Goal: Task Accomplishment & Management: Use online tool/utility

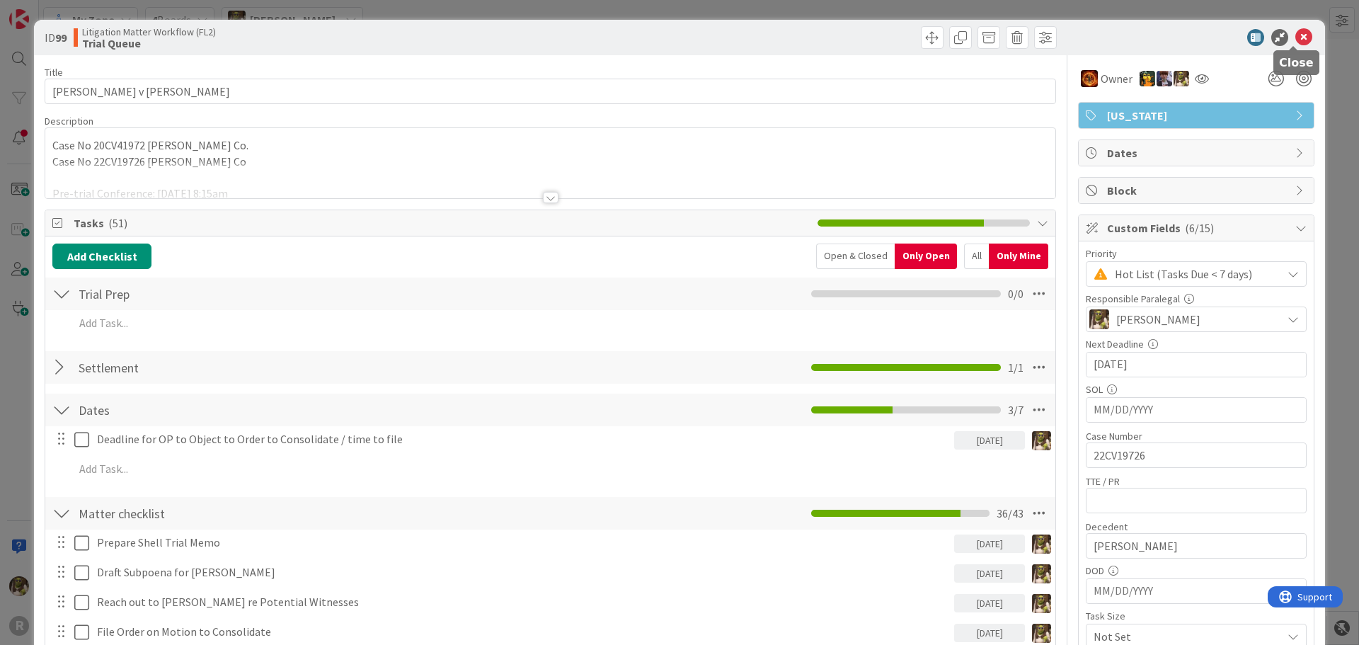
click at [1300, 35] on icon at bounding box center [1303, 37] width 17 height 17
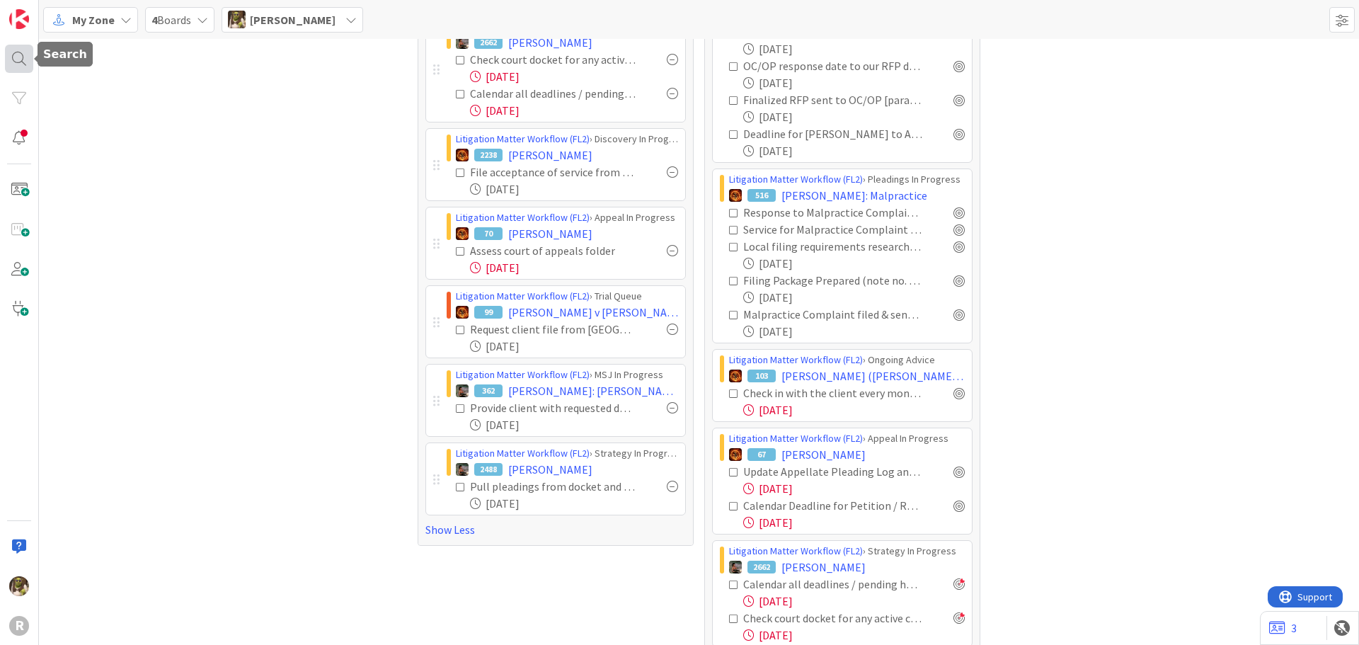
click at [12, 57] on div at bounding box center [19, 59] width 28 height 28
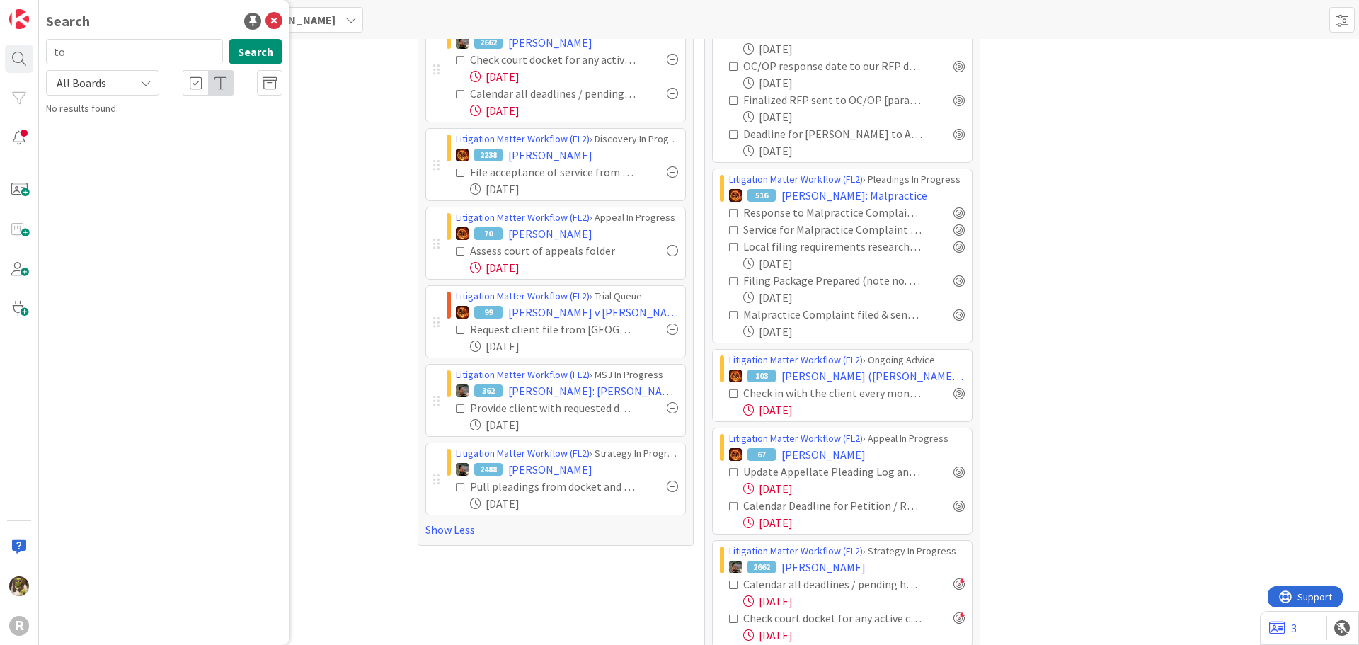
type input "t"
click at [96, 57] on input "laugehry" at bounding box center [134, 51] width 177 height 25
type input "[PERSON_NAME]"
click at [135, 132] on mark "[PERSON_NAME]" at bounding box center [137, 124] width 74 height 15
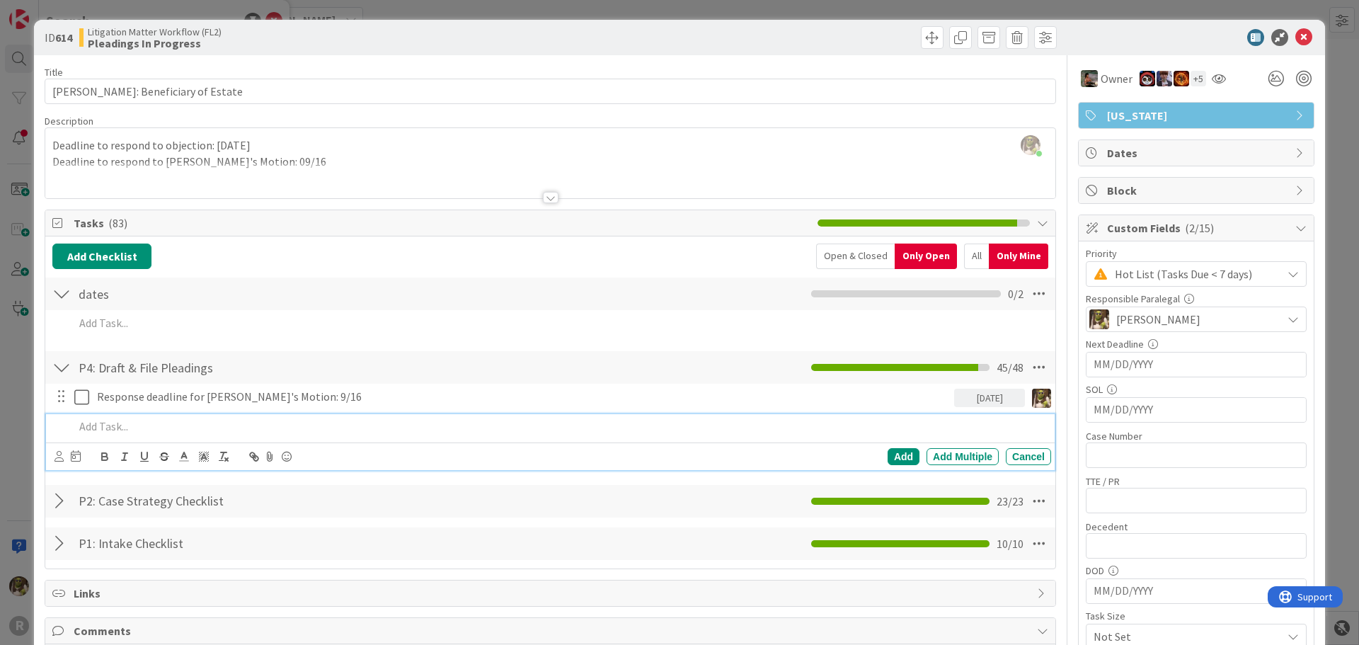
click at [219, 425] on p at bounding box center [559, 426] width 971 height 16
click at [66, 456] on div at bounding box center [68, 456] width 26 height 17
click at [62, 458] on icon at bounding box center [59, 456] width 9 height 11
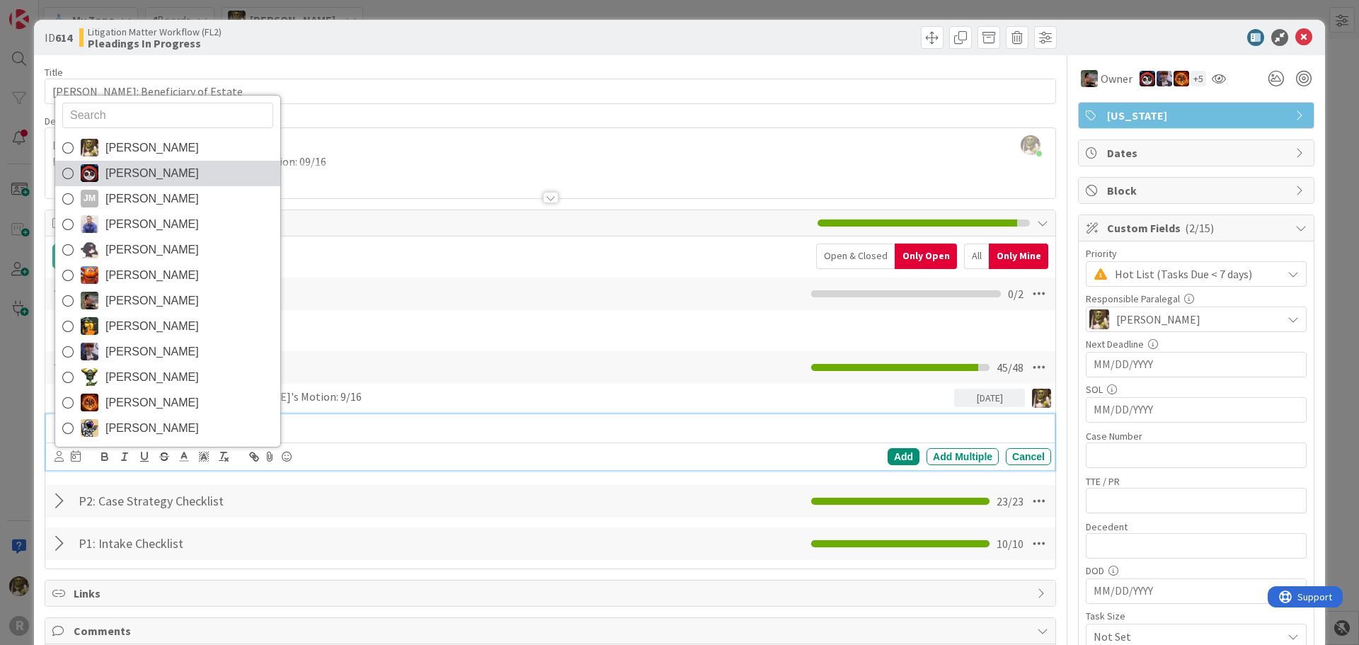
click at [132, 161] on link "[PERSON_NAME]" at bounding box center [167, 173] width 225 height 25
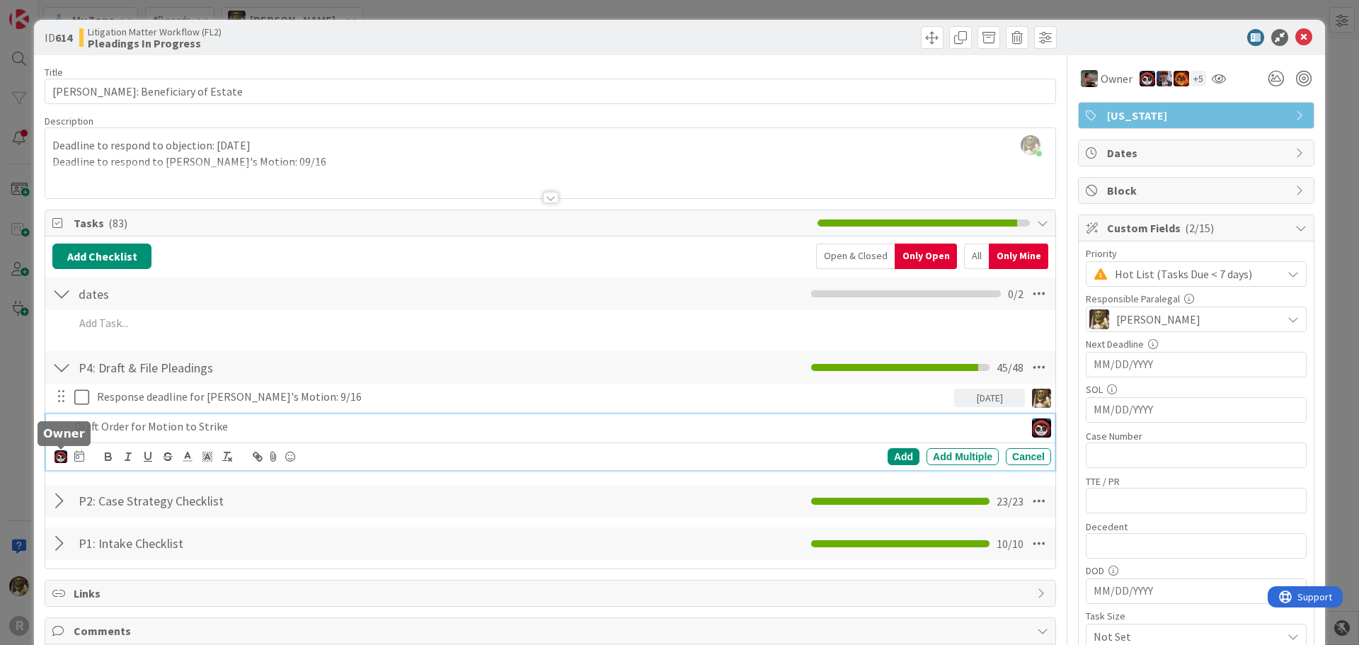
drag, startPoint x: 63, startPoint y: 459, endPoint x: 67, endPoint y: 446, distance: 13.9
click at [63, 459] on img at bounding box center [61, 456] width 13 height 13
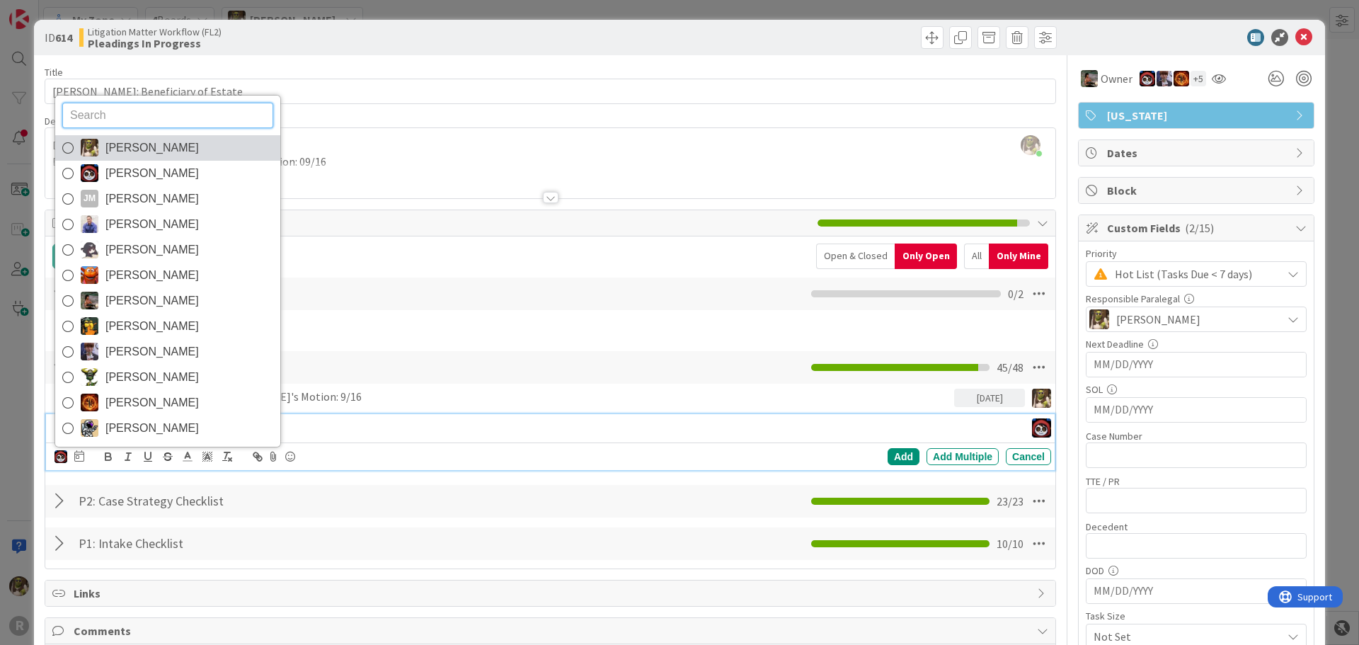
click at [162, 144] on span "[PERSON_NAME]" at bounding box center [151, 147] width 93 height 21
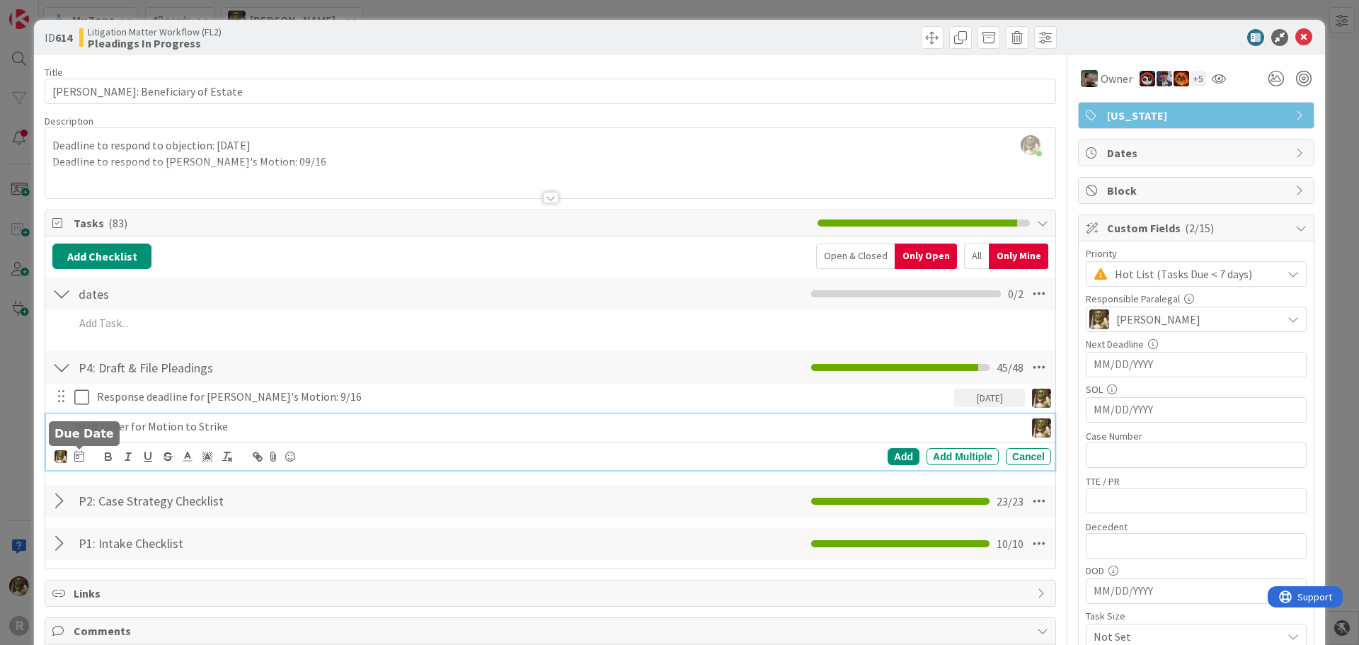
click at [79, 455] on icon at bounding box center [79, 455] width 10 height 11
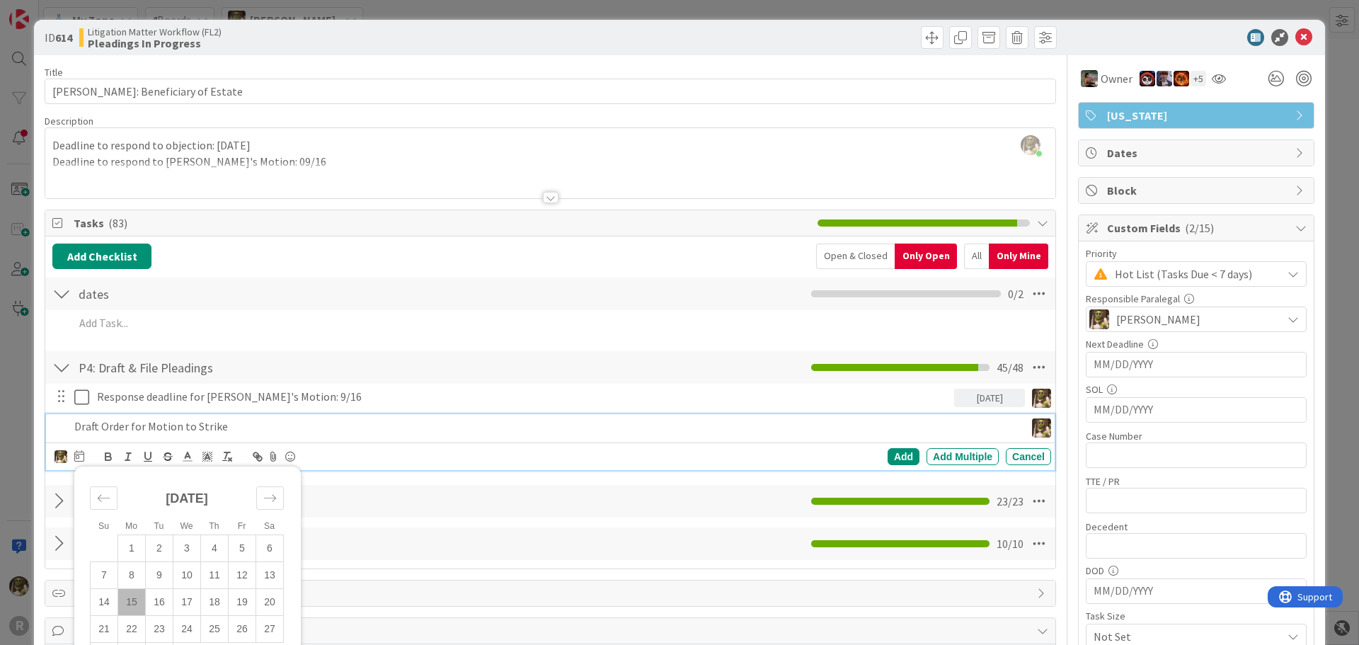
click at [132, 596] on td "15" at bounding box center [132, 601] width 28 height 27
click at [888, 454] on div "Add" at bounding box center [904, 456] width 32 height 17
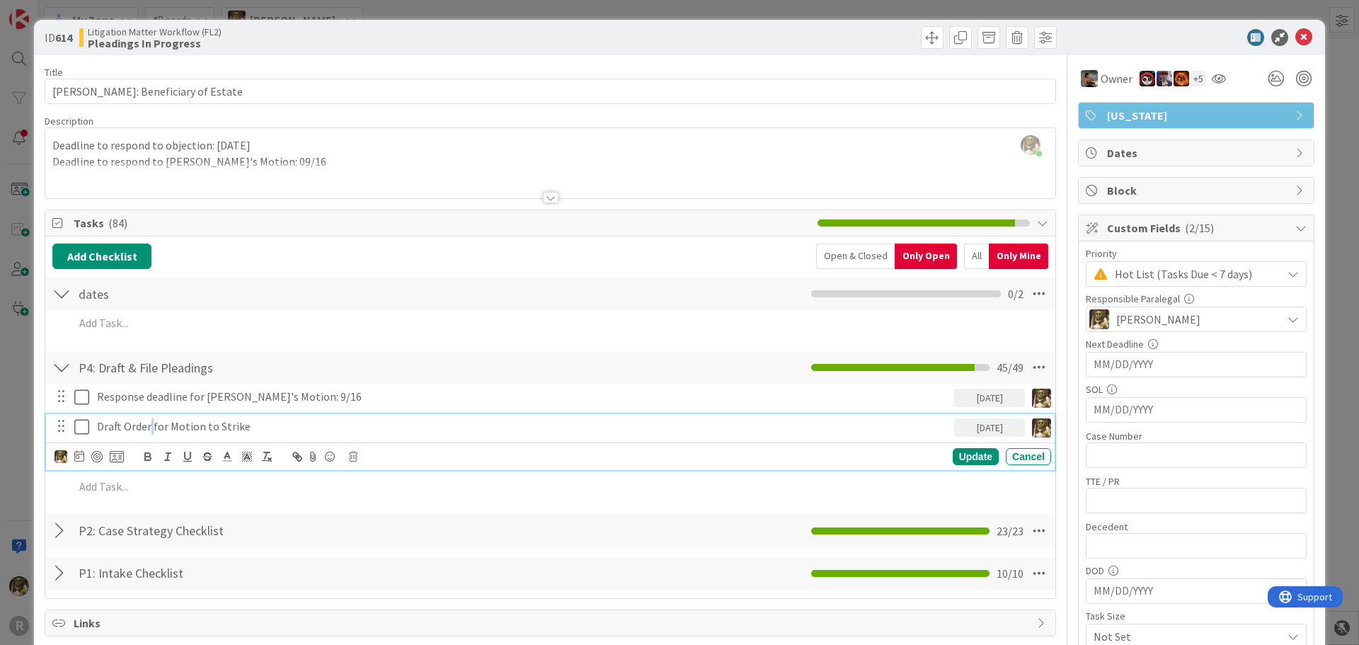
click at [151, 425] on p "Draft Order for Motion to Strike" at bounding box center [522, 426] width 851 height 16
click at [98, 454] on div at bounding box center [96, 456] width 11 height 11
click at [1297, 40] on icon at bounding box center [1303, 37] width 17 height 17
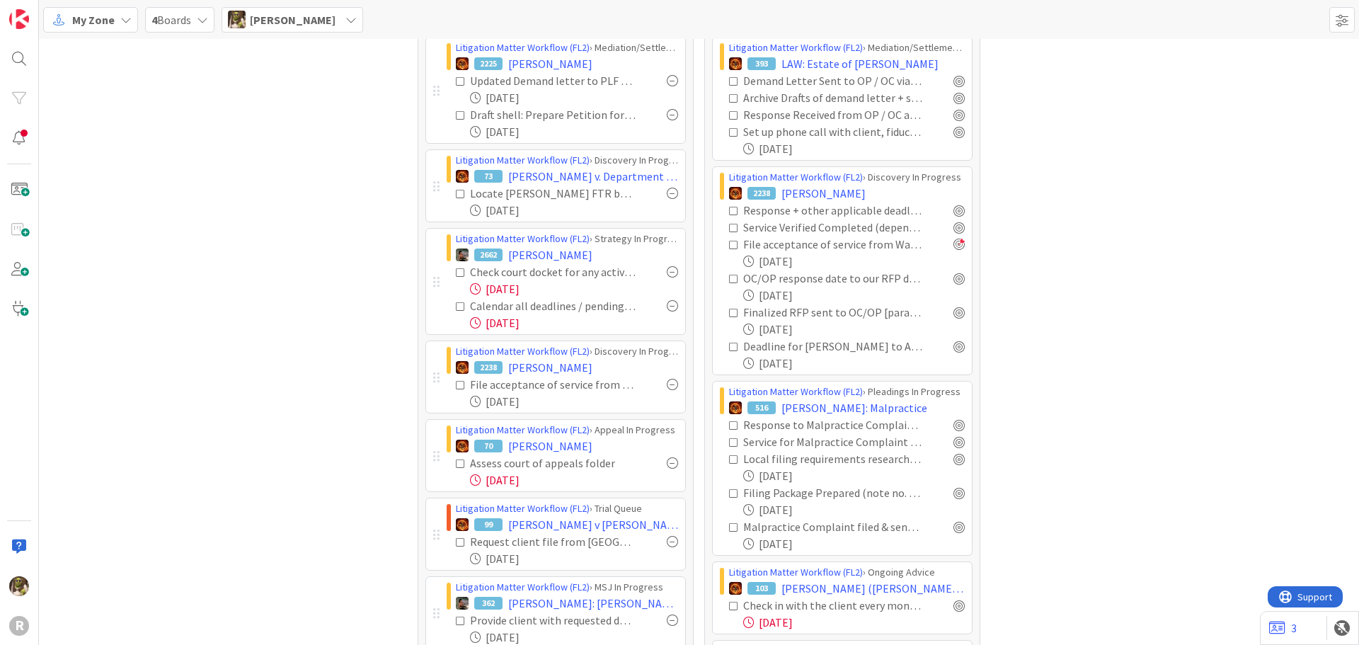
scroll to position [283, 0]
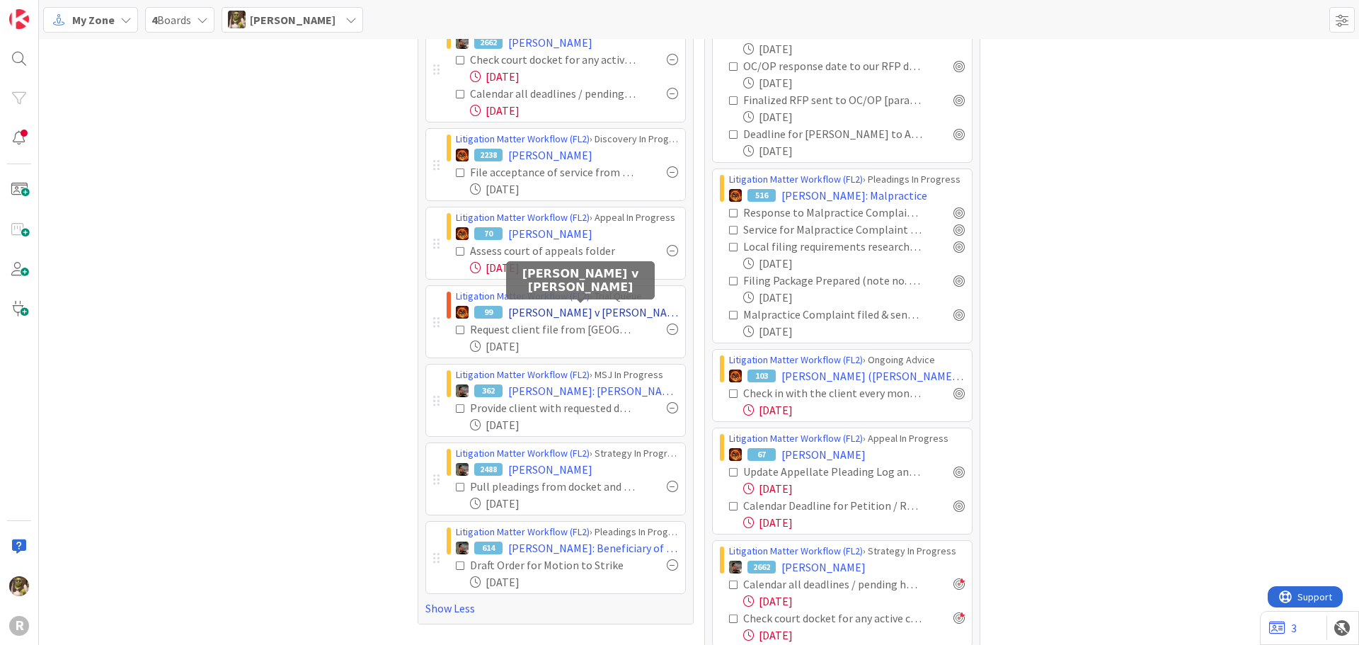
click at [626, 310] on span "[PERSON_NAME] v [PERSON_NAME]" at bounding box center [593, 312] width 170 height 17
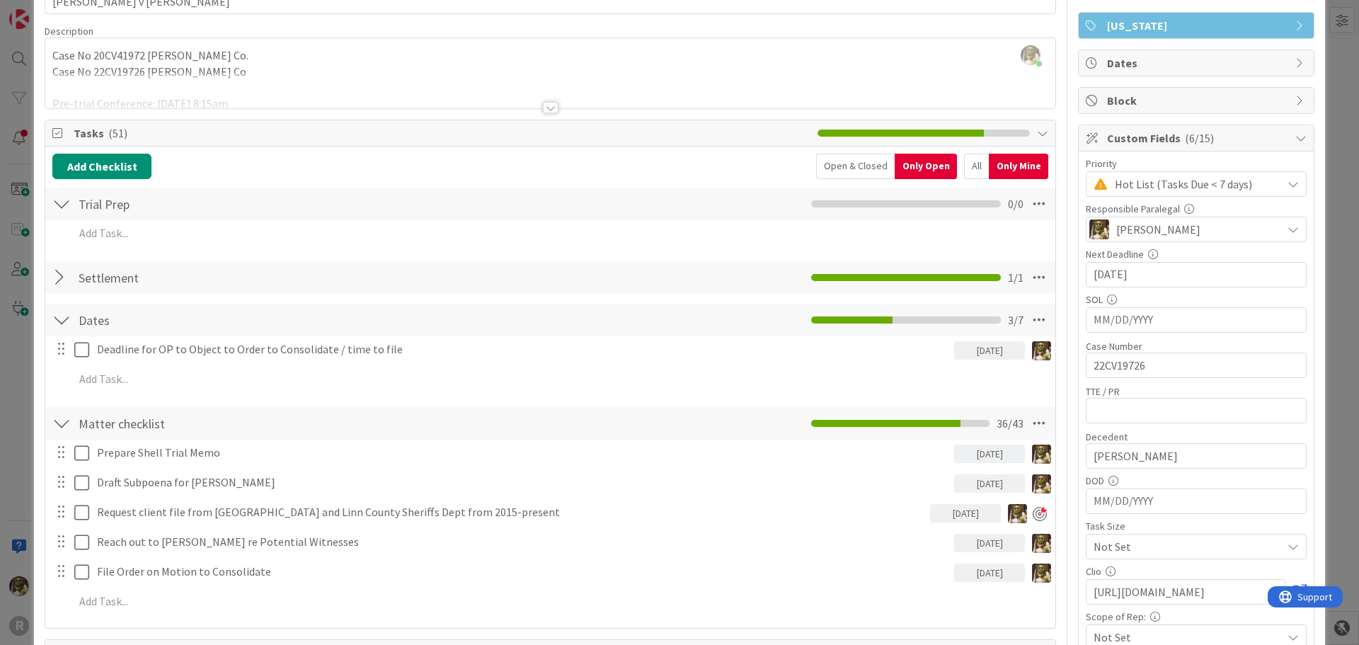
scroll to position [212, 0]
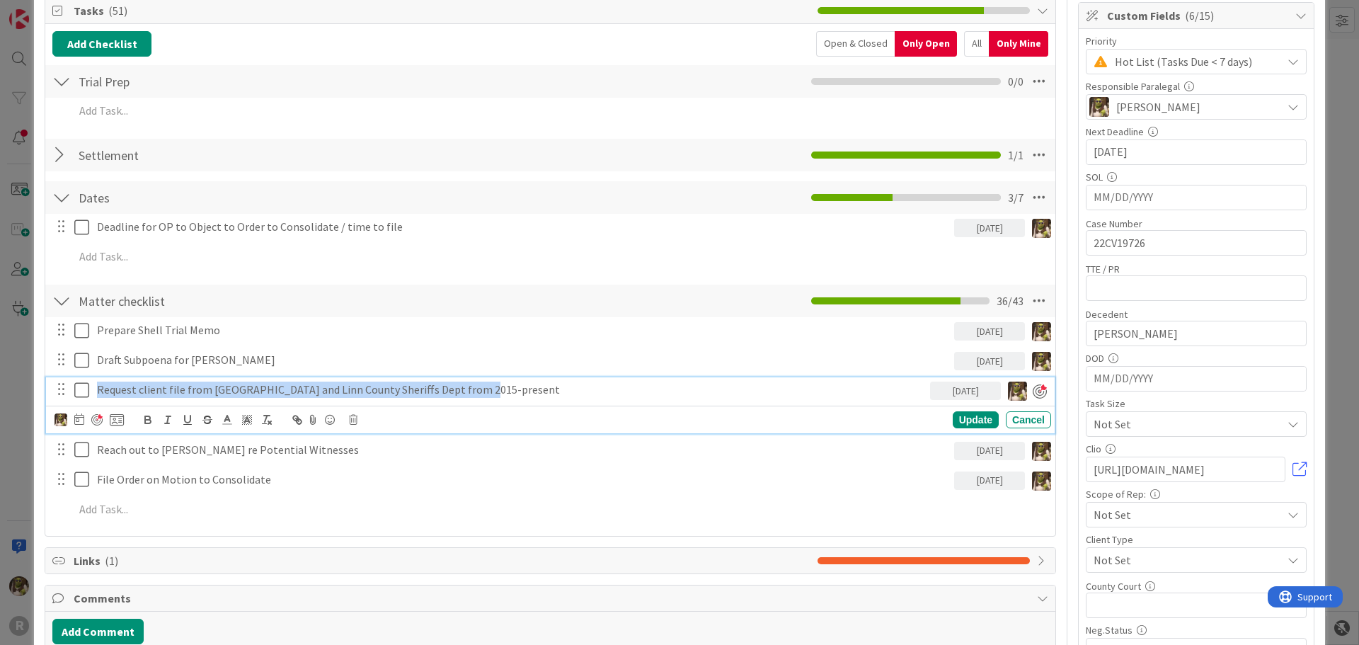
drag, startPoint x: 98, startPoint y: 389, endPoint x: 474, endPoint y: 389, distance: 376.6
click at [474, 389] on p "Request client file from [GEOGRAPHIC_DATA] and Linn County Sheriffs Dept from 2…" at bounding box center [510, 390] width 827 height 16
click at [977, 41] on div "All" at bounding box center [976, 43] width 25 height 25
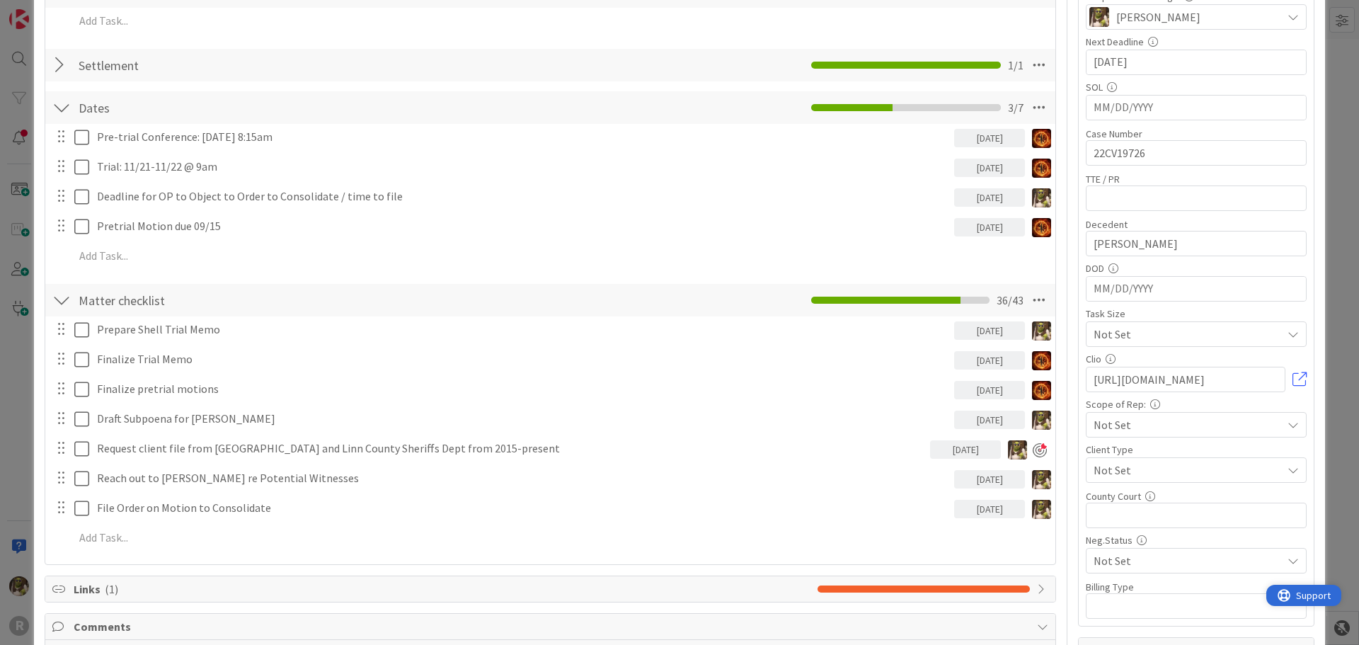
scroll to position [283, 0]
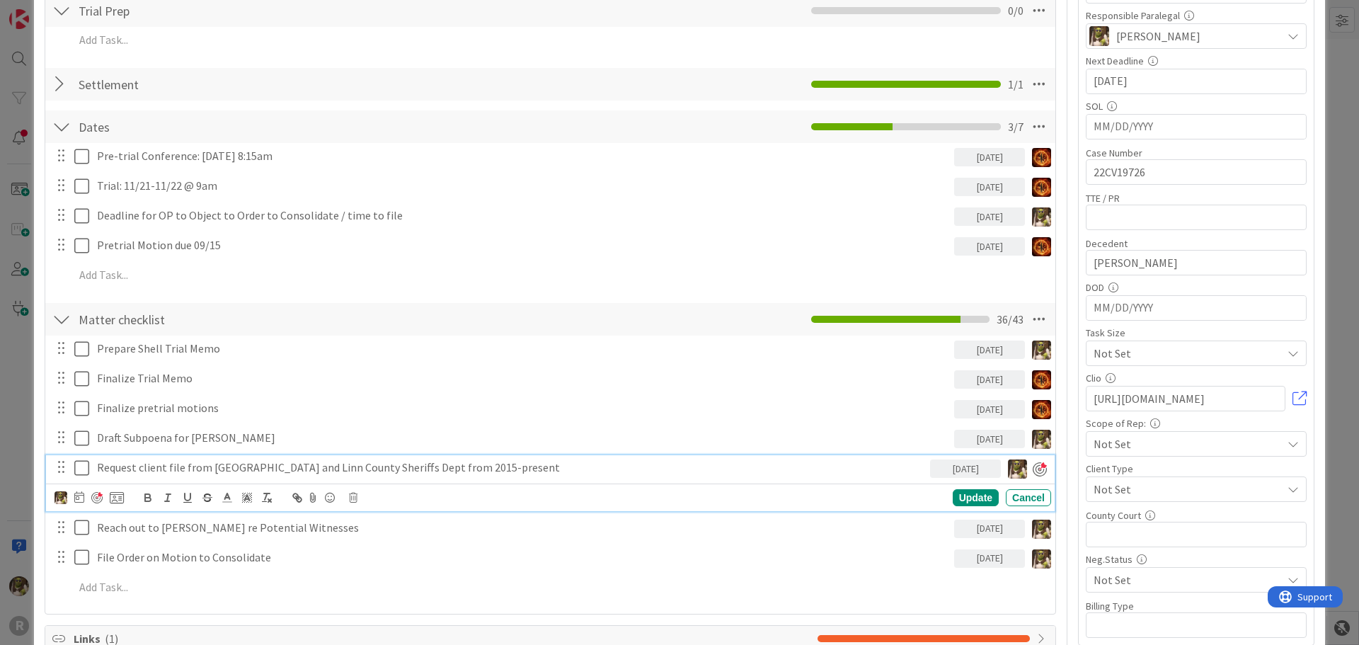
click at [280, 461] on p "Request client file from [GEOGRAPHIC_DATA] and Linn County Sheriffs Dept from 2…" at bounding box center [510, 467] width 827 height 16
click at [528, 471] on p "Request client file from [GEOGRAPHIC_DATA] and Linn County Sheriffs Dept from 2…" at bounding box center [510, 467] width 827 height 16
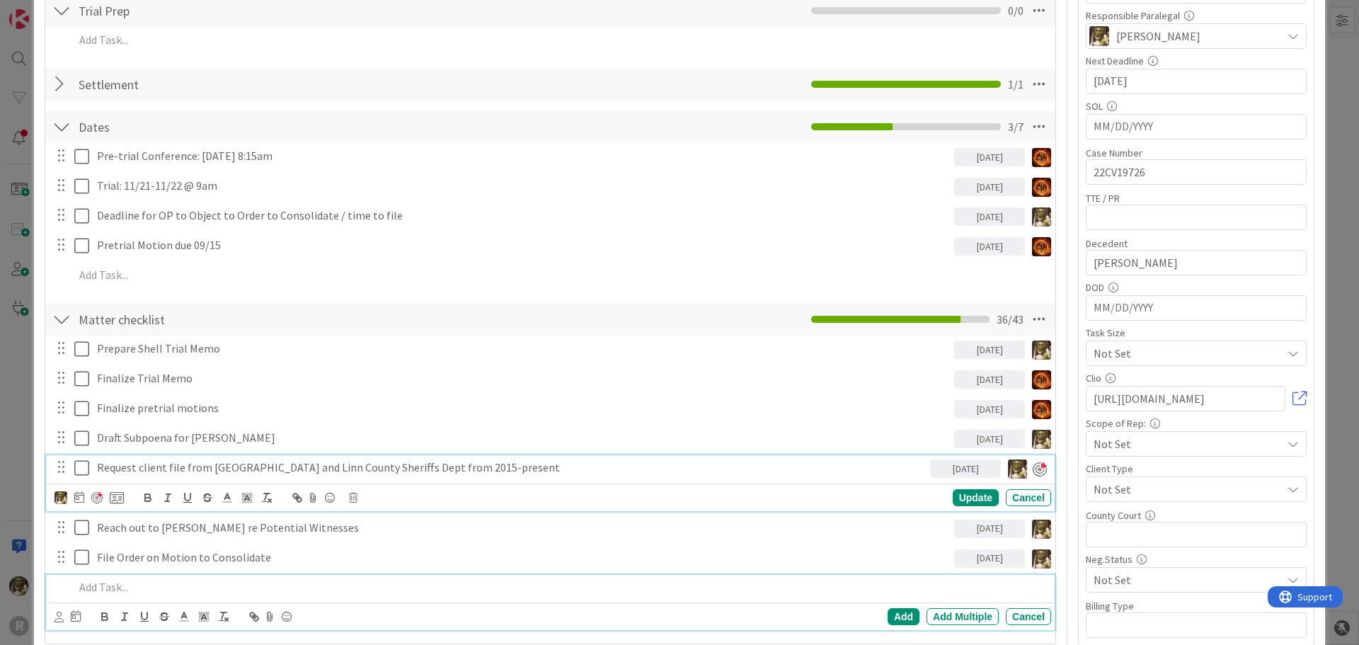
click at [207, 590] on p at bounding box center [559, 587] width 971 height 16
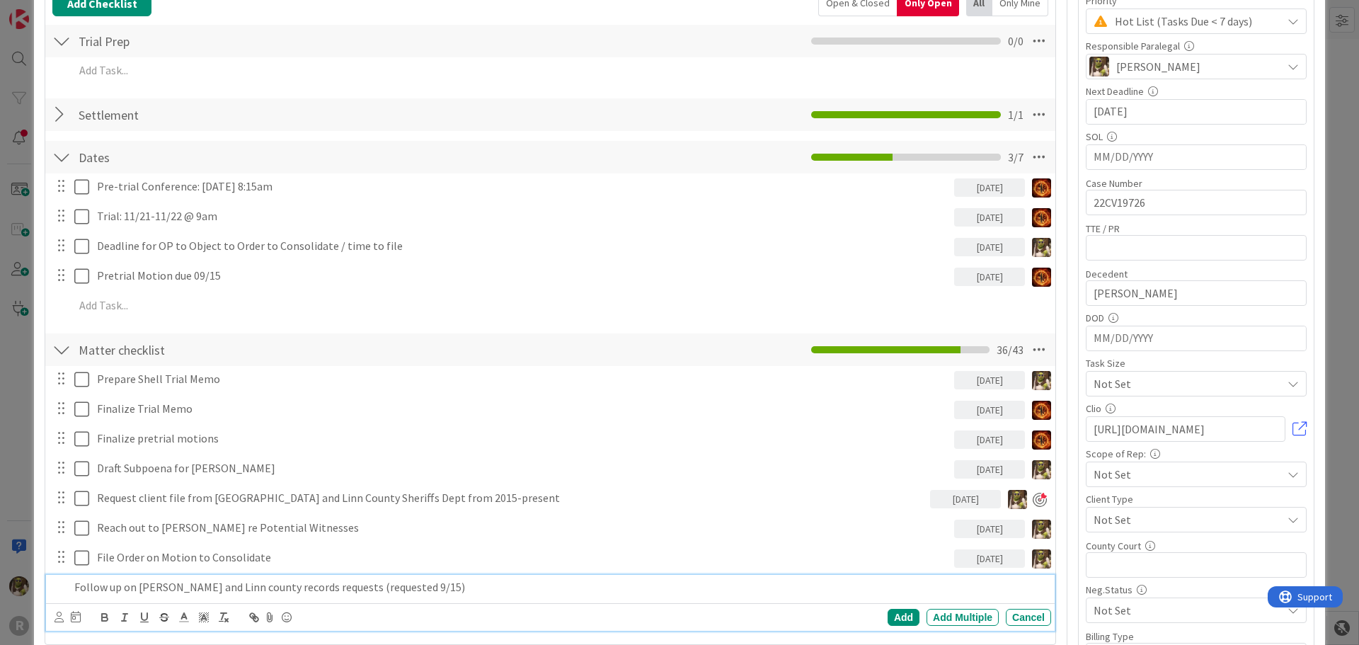
scroll to position [463, 0]
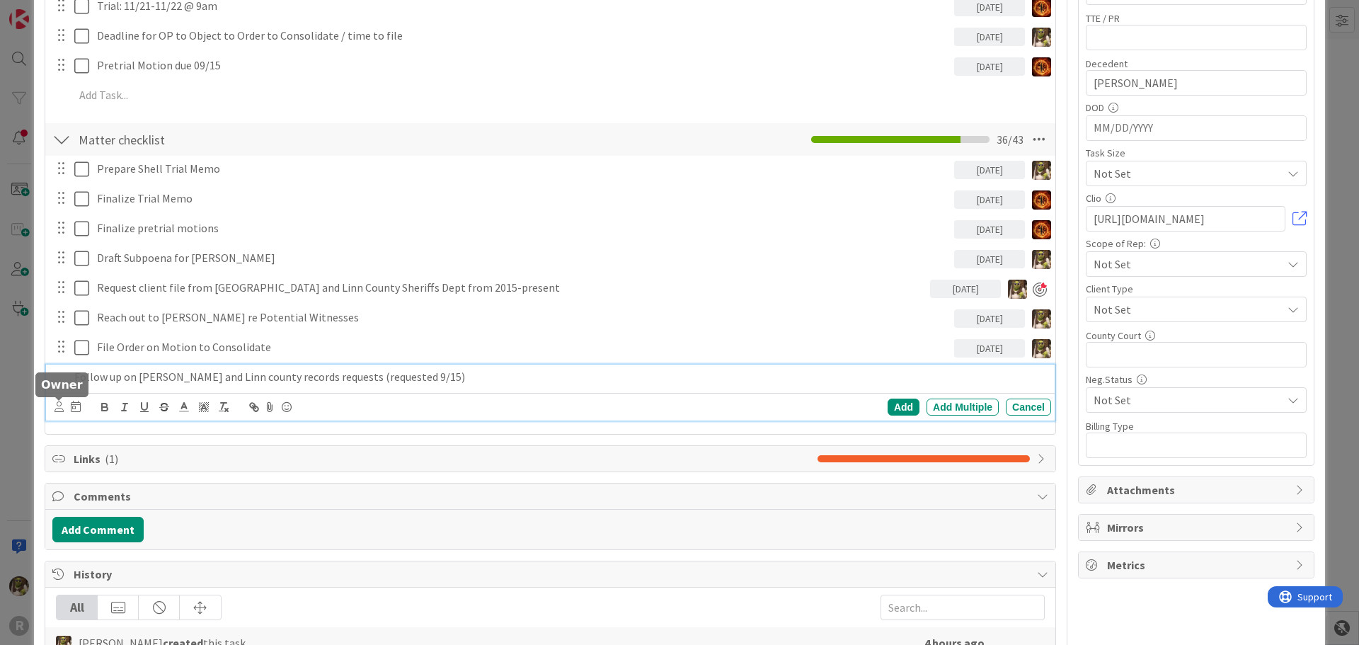
click at [59, 408] on icon at bounding box center [59, 406] width 9 height 11
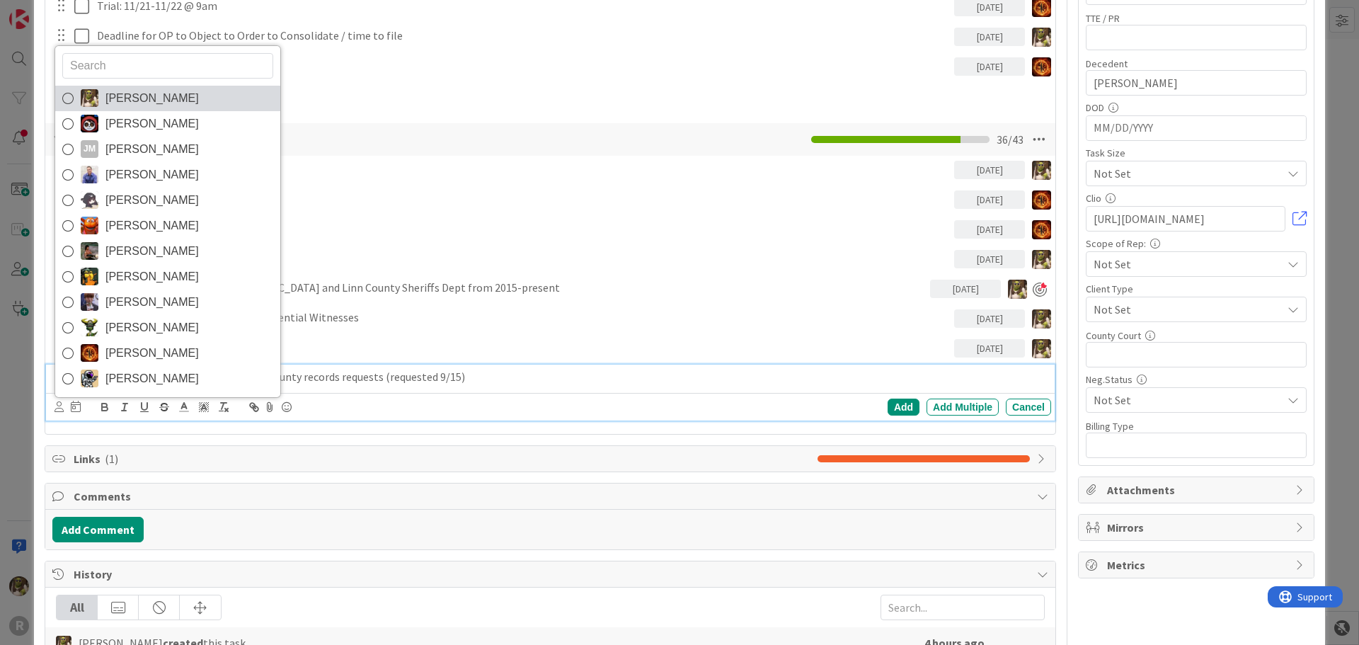
click at [187, 92] on link "[PERSON_NAME]" at bounding box center [167, 98] width 225 height 25
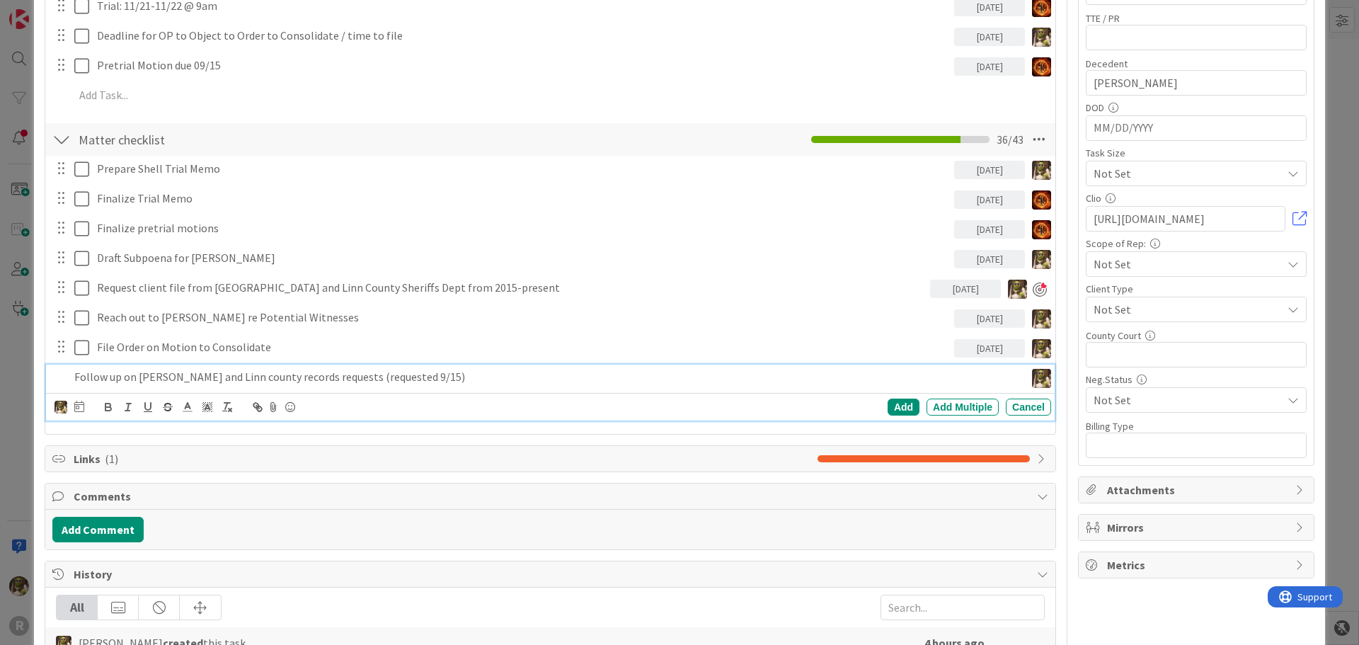
click at [76, 413] on div at bounding box center [79, 406] width 10 height 17
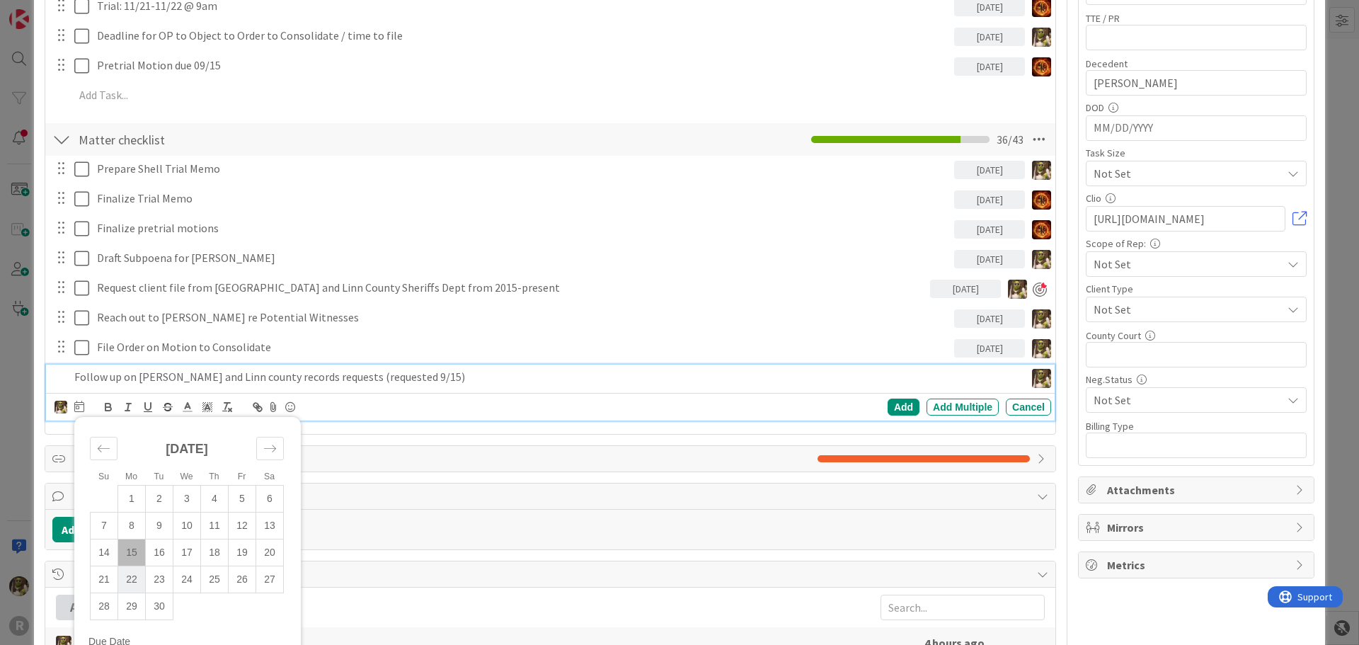
click at [131, 576] on td "22" at bounding box center [132, 579] width 28 height 27
click at [902, 410] on div "Add" at bounding box center [904, 406] width 32 height 17
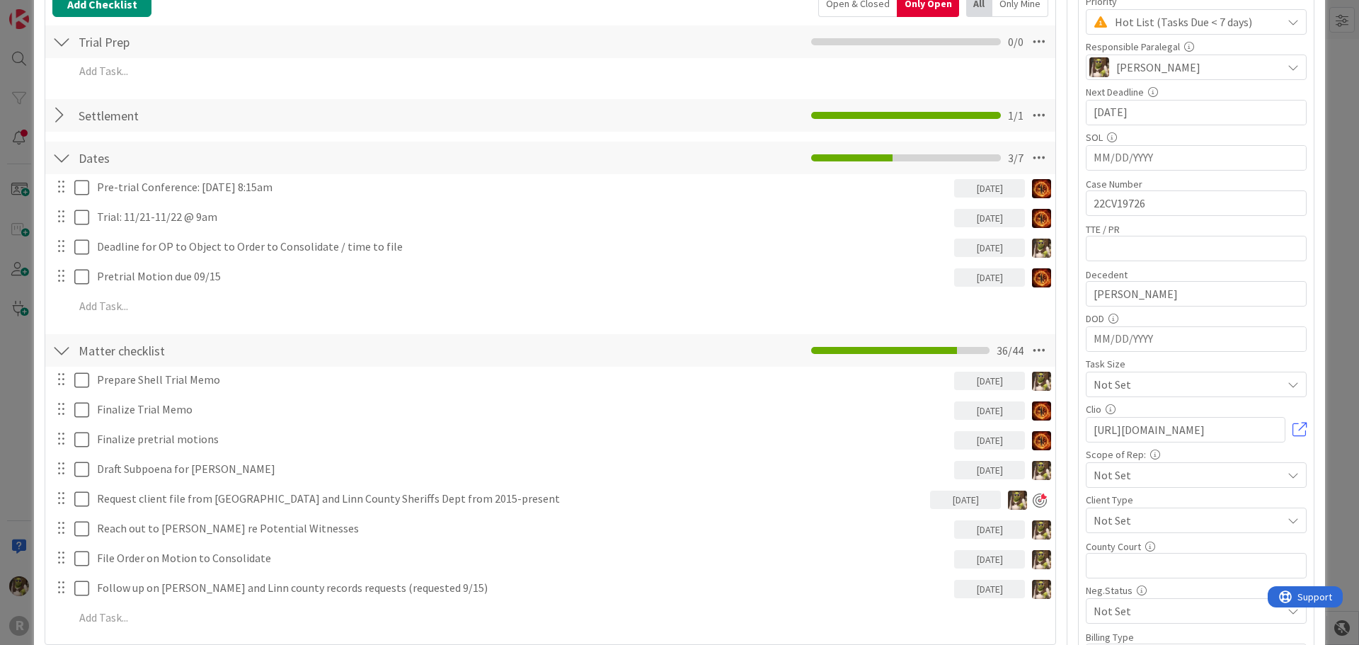
scroll to position [38, 0]
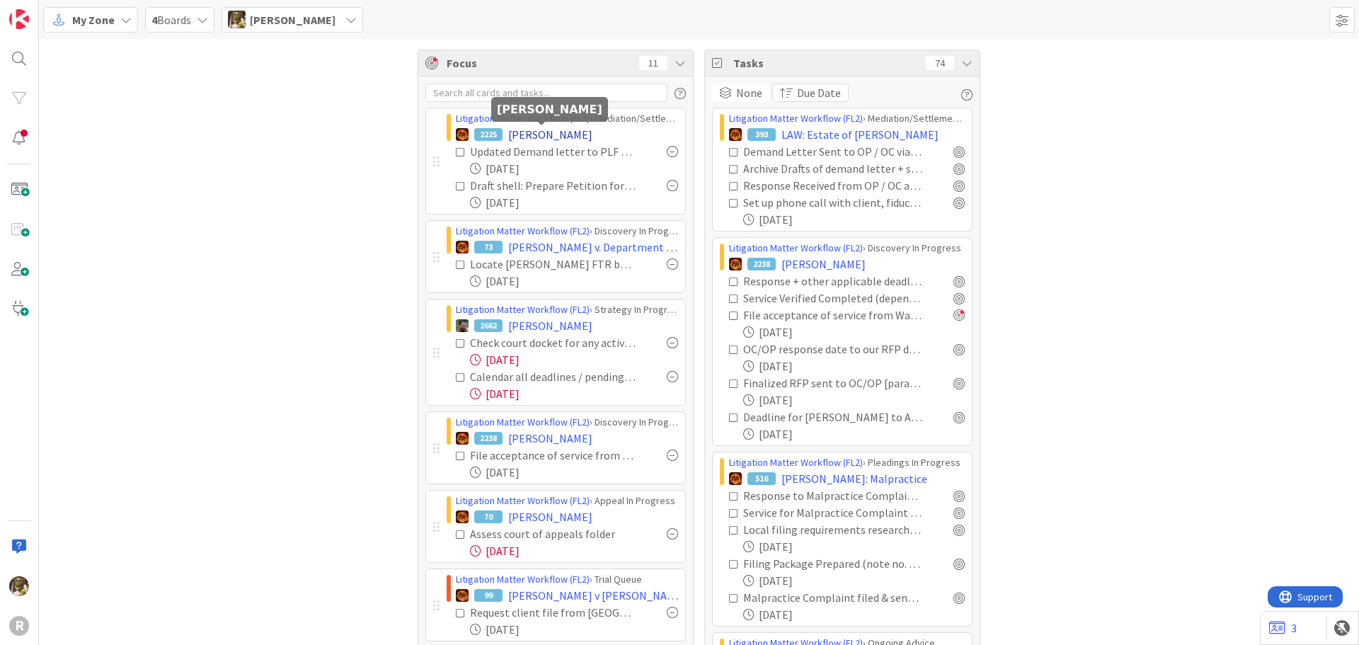
click at [527, 139] on span "[PERSON_NAME]" at bounding box center [550, 134] width 84 height 17
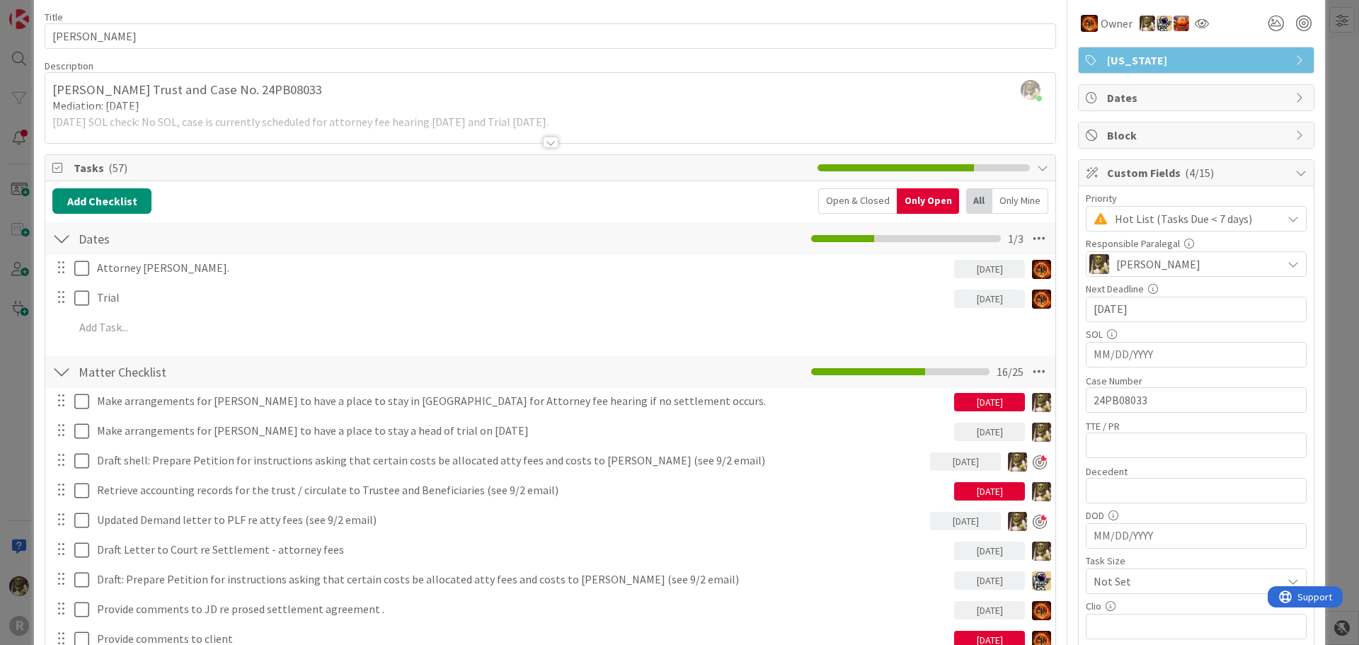
scroll to position [142, 0]
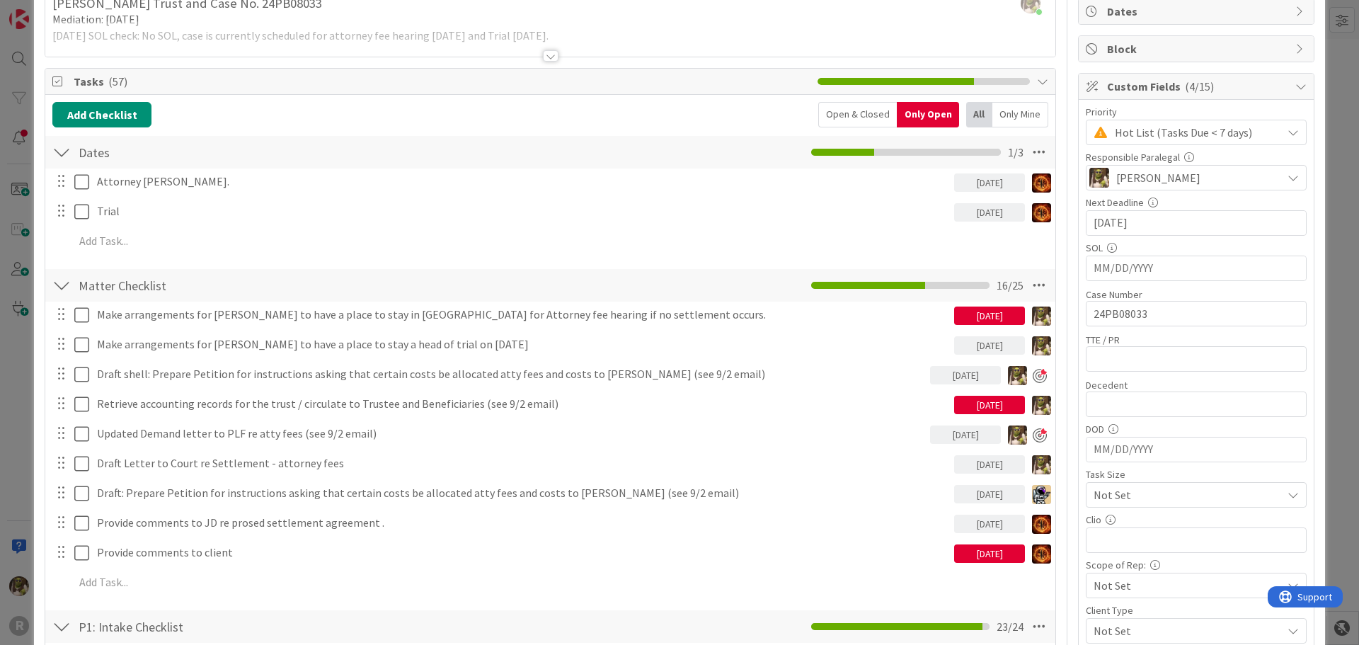
click at [1023, 116] on div "Only Mine" at bounding box center [1020, 114] width 56 height 25
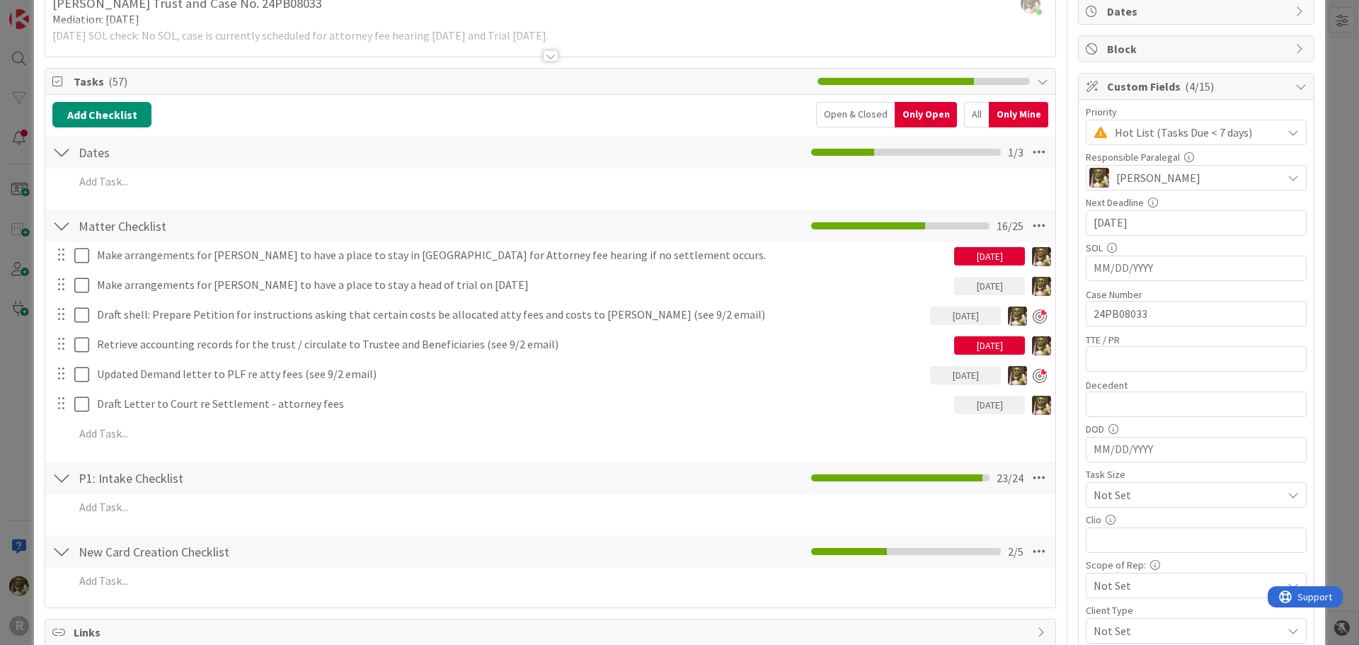
click at [547, 52] on div at bounding box center [551, 55] width 16 height 11
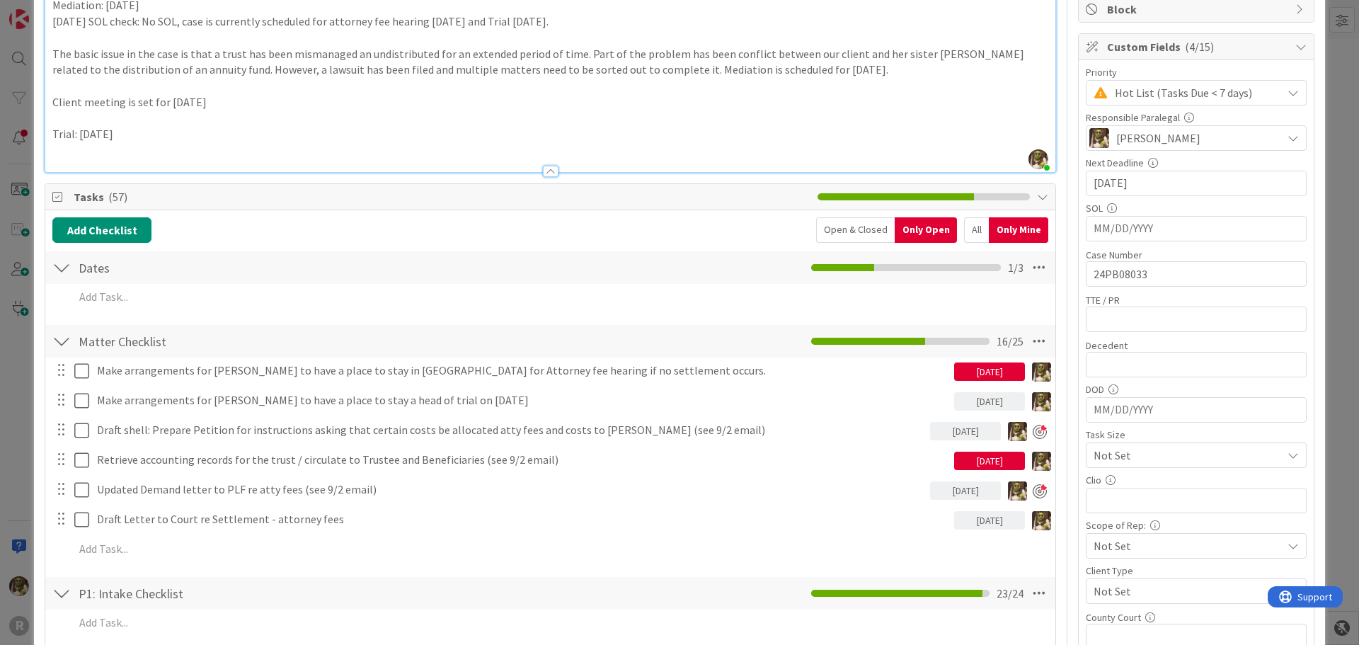
scroll to position [283, 0]
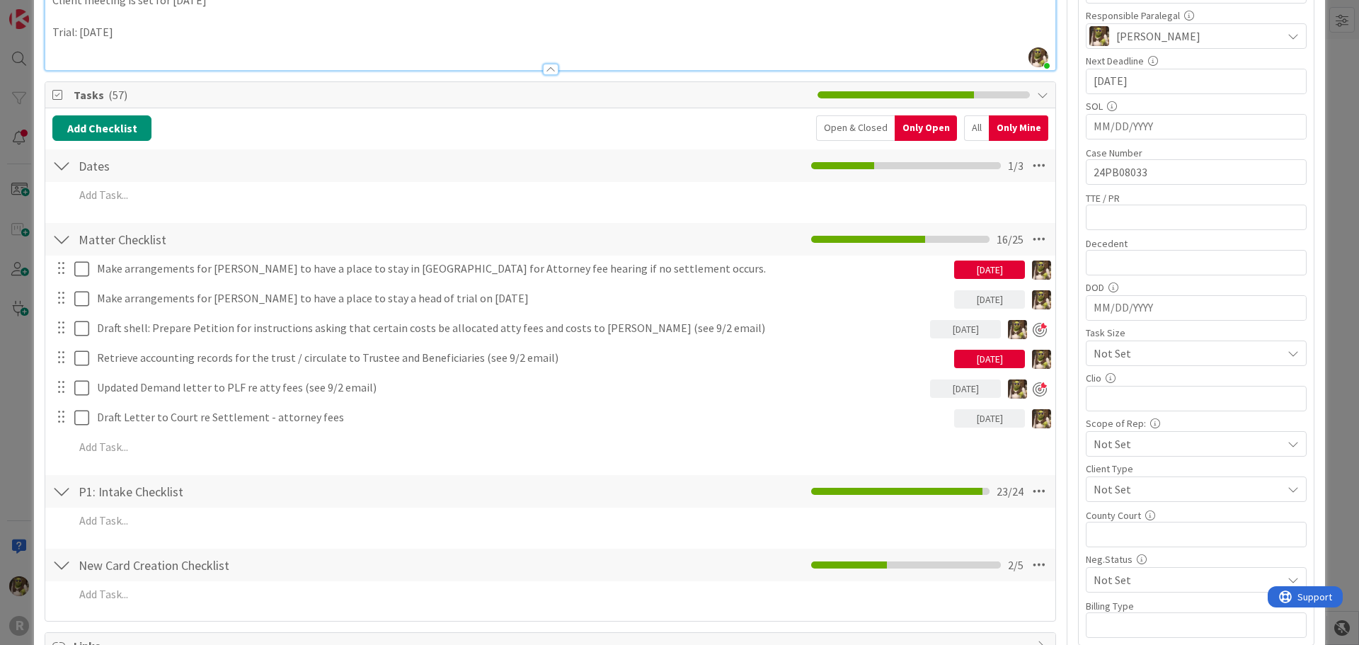
click at [967, 131] on div "All" at bounding box center [976, 127] width 25 height 25
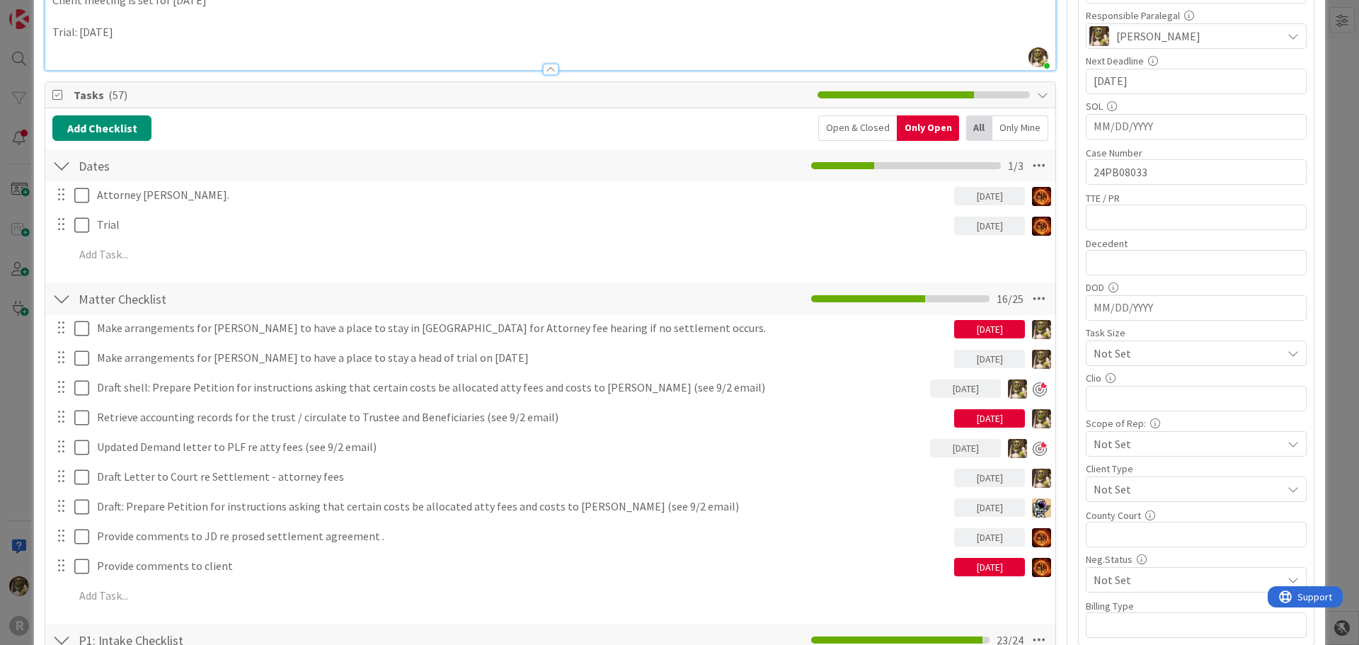
scroll to position [212, 0]
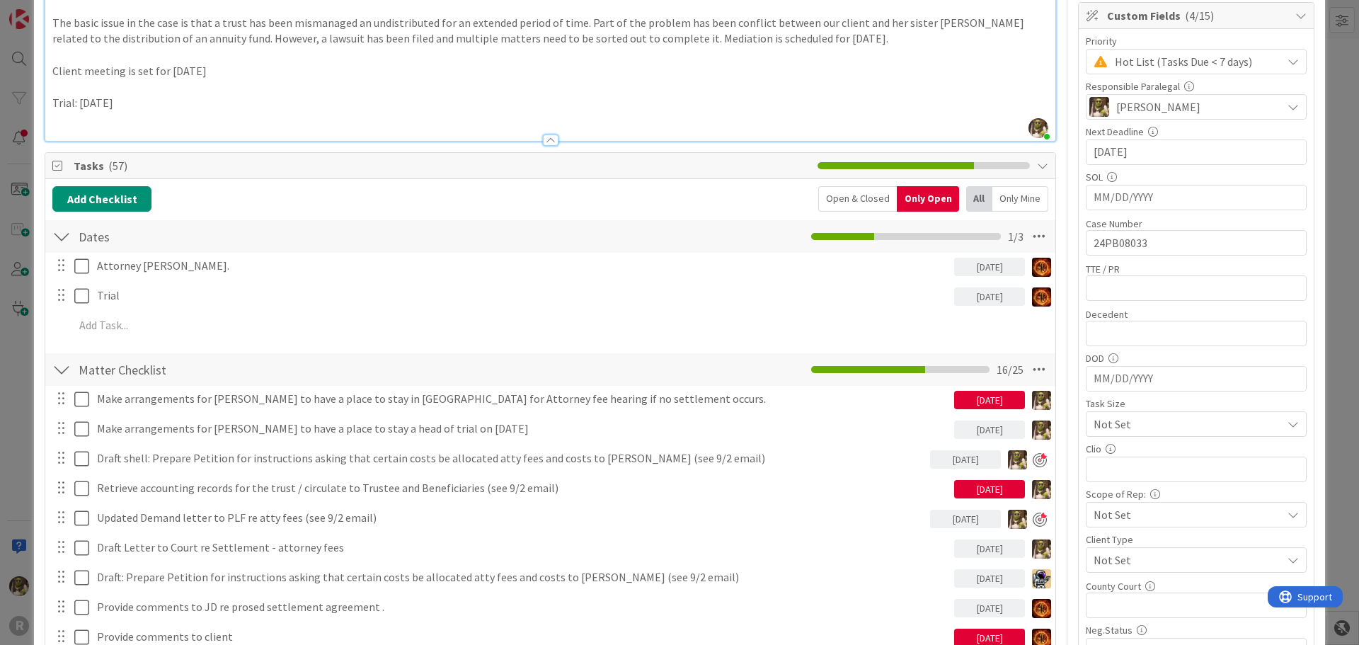
click at [1006, 197] on div "Only Mine" at bounding box center [1020, 198] width 56 height 25
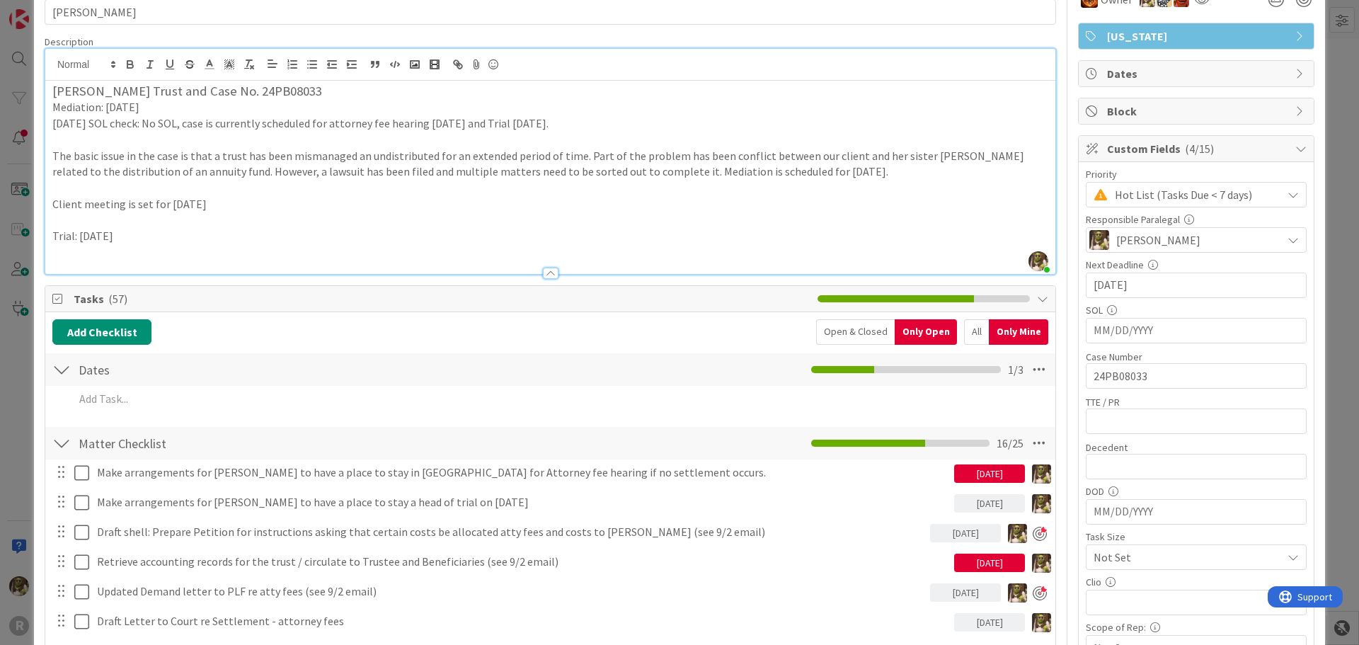
scroll to position [0, 0]
